Goal: Task Accomplishment & Management: Use online tool/utility

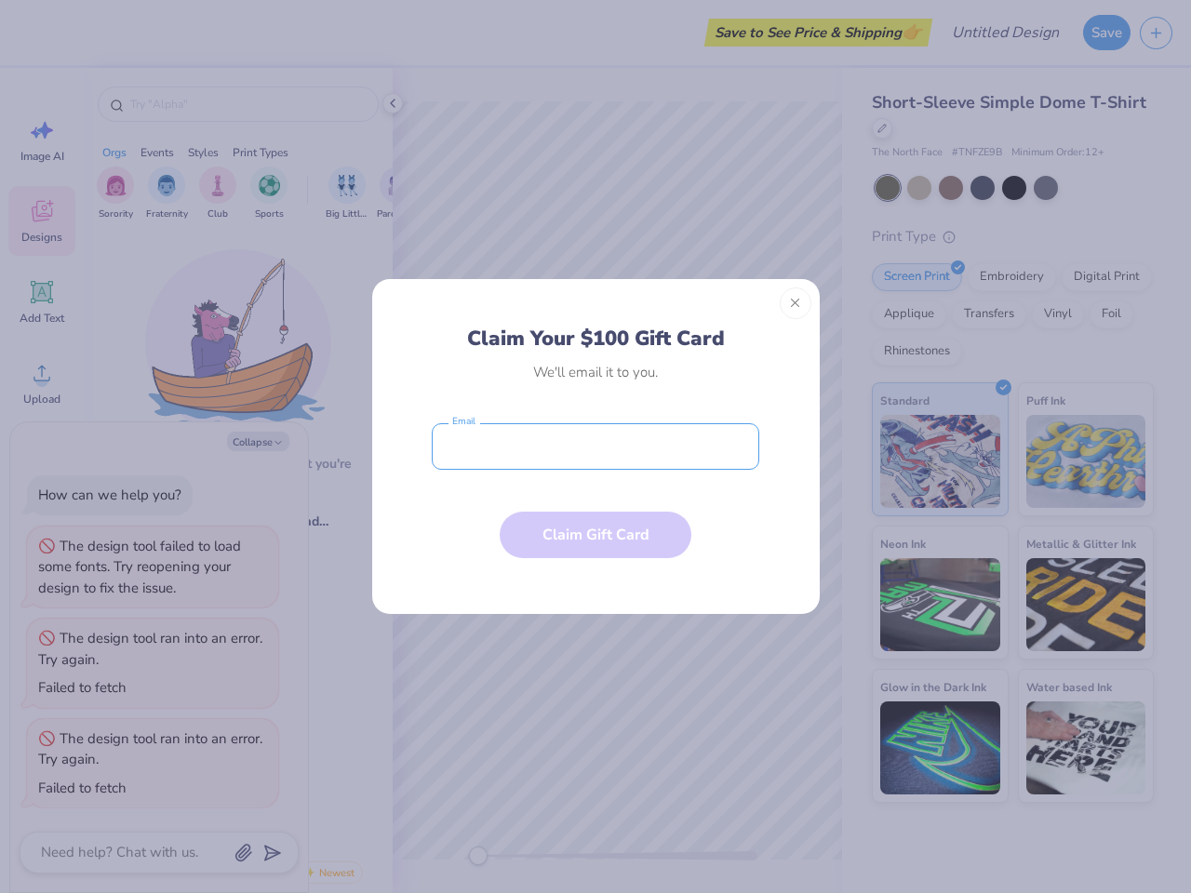
type textarea "x"
click at [595, 446] on input "email" at bounding box center [595, 446] width 327 height 47
click at [795, 303] on button "Close" at bounding box center [795, 303] width 32 height 32
